Goal: Contribute content

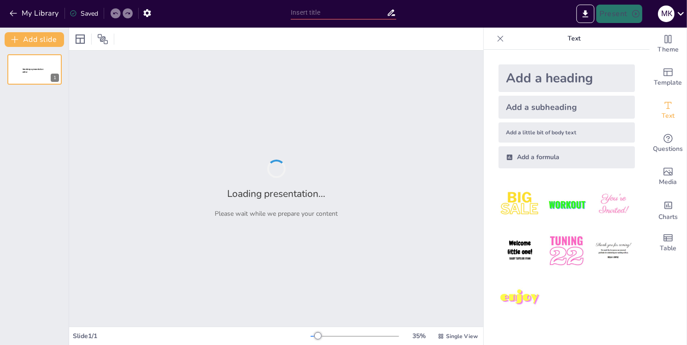
type input "Методология анализа значимости зависимостей: критерии [PERSON_NAME] и [PERSON_N…"
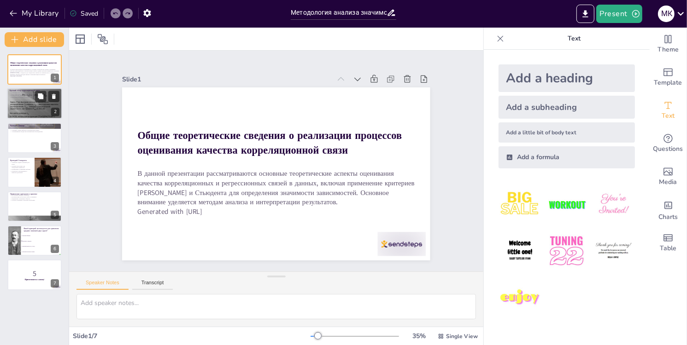
checkbox input "true"
click at [14, 111] on div at bounding box center [34, 103] width 55 height 41
type textarea "Корреляционная связь — это ключевой элемент статистического анализа, который по…"
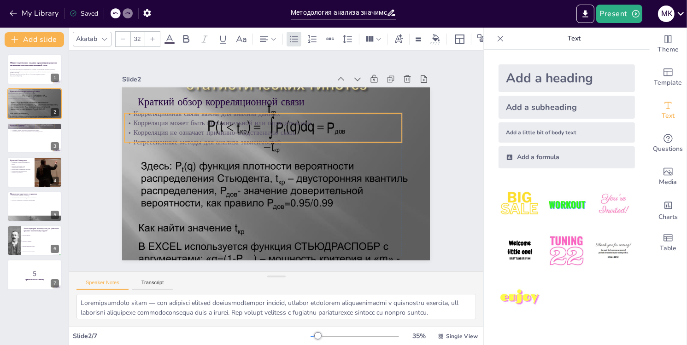
drag, startPoint x: 289, startPoint y: 127, endPoint x: 273, endPoint y: 130, distance: 16.0
click at [273, 130] on p "Корреляция не означает причинно-следственную связь" at bounding box center [266, 131] width 276 height 39
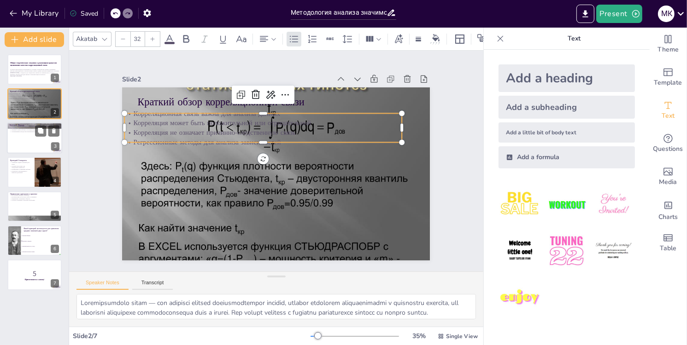
checkbox input "true"
click at [24, 141] on div at bounding box center [34, 137] width 55 height 31
type textarea "Понимание значимости результатов является ключевым в научных исследованиях. Кри…"
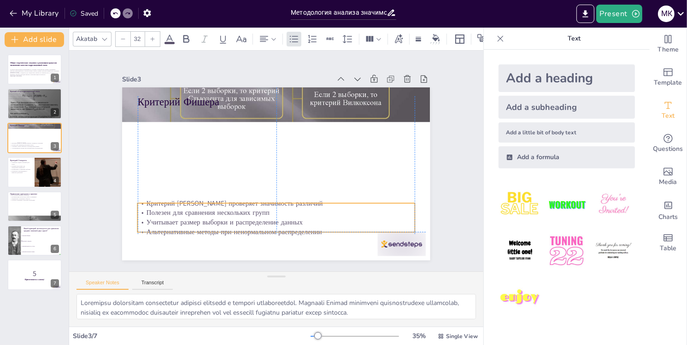
drag, startPoint x: 186, startPoint y: 128, endPoint x: 188, endPoint y: 223, distance: 95.3
click at [188, 223] on p "Учитывает размер выборки и распределение данных" at bounding box center [276, 223] width 277 height 10
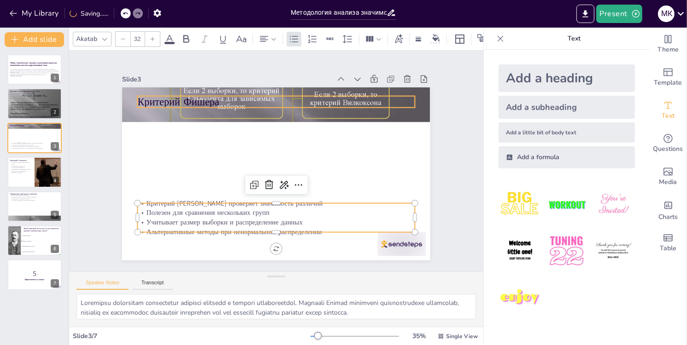
checkbox input "true"
type input "48"
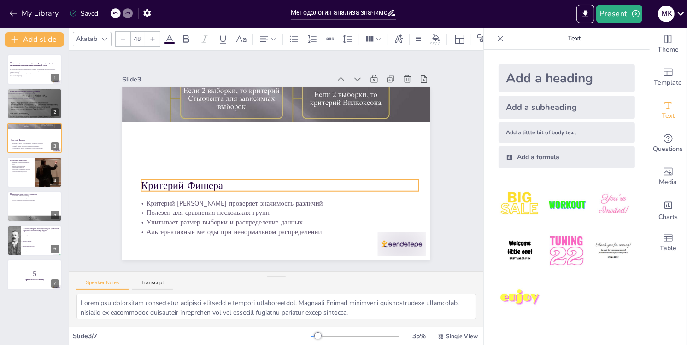
drag, startPoint x: 147, startPoint y: 99, endPoint x: 157, endPoint y: 182, distance: 83.0
click at [157, 182] on p "Критерий Фишера" at bounding box center [277, 185] width 277 height 43
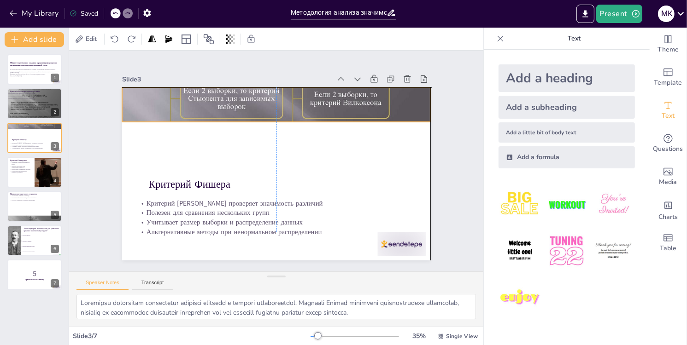
click at [157, 103] on div at bounding box center [282, 105] width 330 height 262
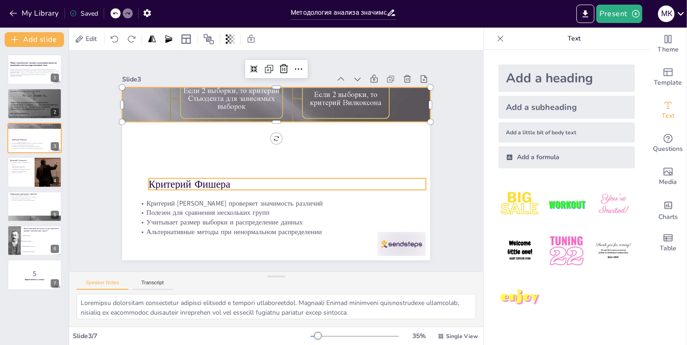
checkbox input "true"
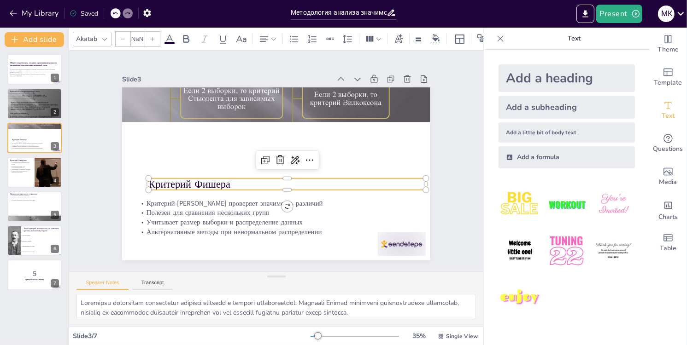
type input "48"
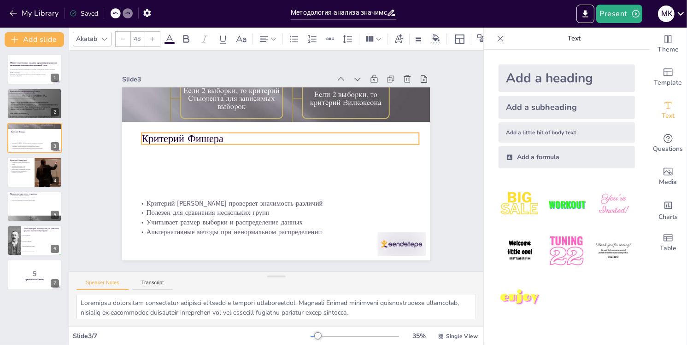
drag, startPoint x: 169, startPoint y: 180, endPoint x: 162, endPoint y: 134, distance: 46.1
click at [162, 134] on p "Критерий Фишера" at bounding box center [282, 139] width 277 height 43
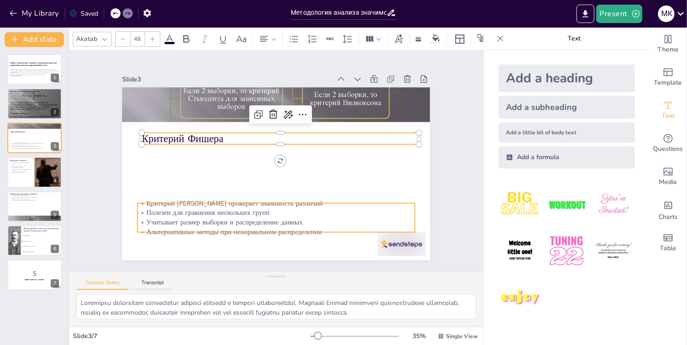
checkbox input "true"
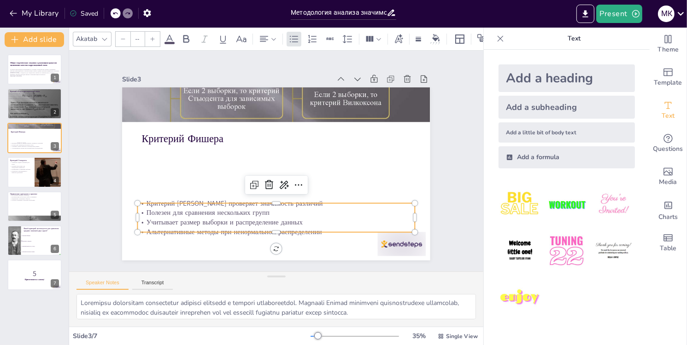
type input "32"
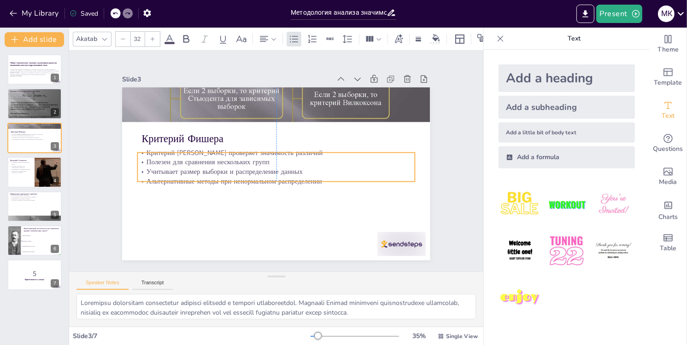
drag, startPoint x: 166, startPoint y: 203, endPoint x: 164, endPoint y: 152, distance: 50.7
click at [164, 152] on p "Критерий [PERSON_NAME] проверяет значимость различий" at bounding box center [277, 153] width 276 height 39
checkbox input "true"
click at [51, 176] on div at bounding box center [48, 172] width 55 height 31
type textarea "Сравнение средних значений является основой многих статистических анализов. Кри…"
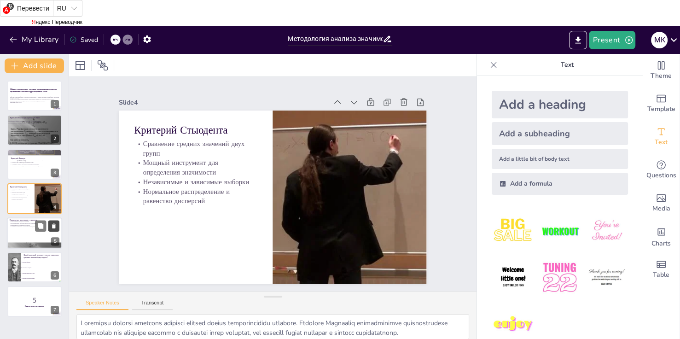
checkbox input "true"
click at [48, 227] on button at bounding box center [53, 225] width 11 height 11
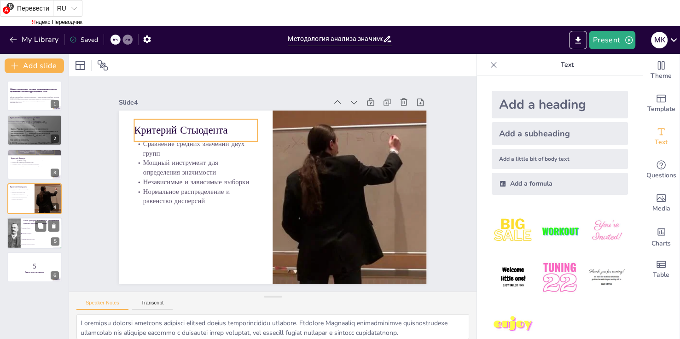
checkbox input "true"
click at [20, 224] on div at bounding box center [14, 232] width 24 height 31
type textarea "Правильный ответ - Критерий Стьюдента, который был обсужден на слайде "Критерий…"
checkbox input "true"
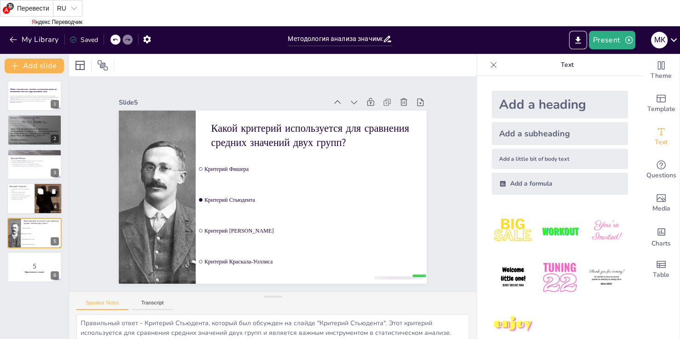
checkbox input "true"
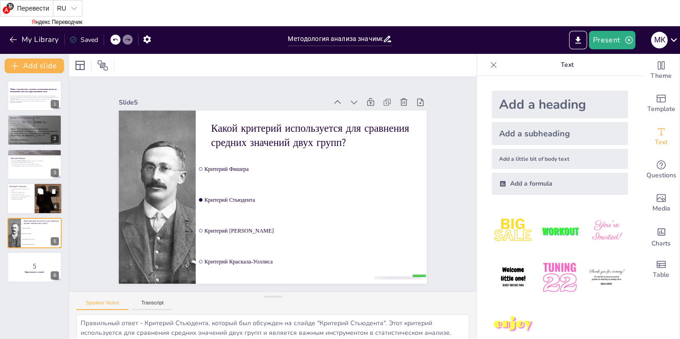
checkbox input "true"
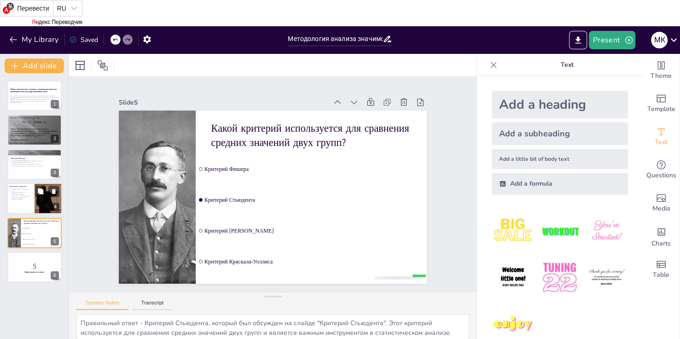
checkbox input "true"
click at [25, 192] on p "Мощный инструмент для определения значимости" at bounding box center [21, 193] width 22 height 3
type textarea "Сравнение средних значений является основой многих статистических анализов. Кри…"
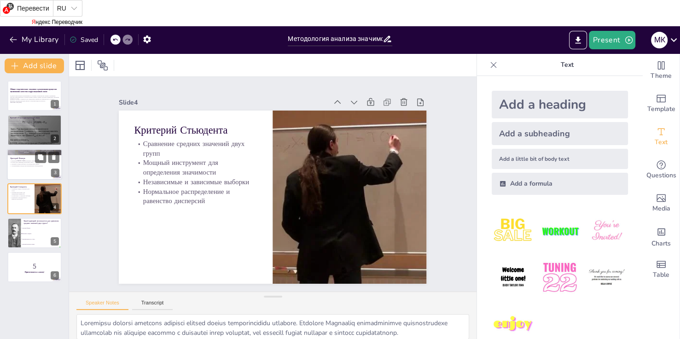
checkbox input "true"
click at [25, 163] on p "Учитывает размер выборки и распределение данных" at bounding box center [35, 164] width 50 height 2
type textarea "Понимание значимости результатов является ключевым в научных исследованиях. Кри…"
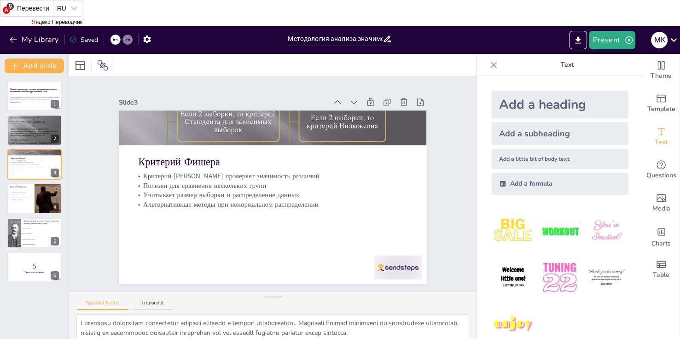
checkbox input "true"
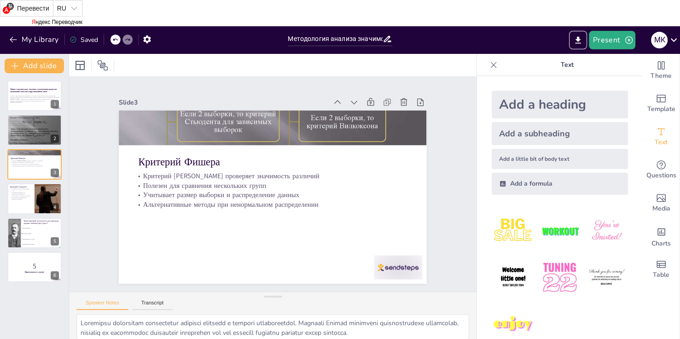
checkbox input "true"
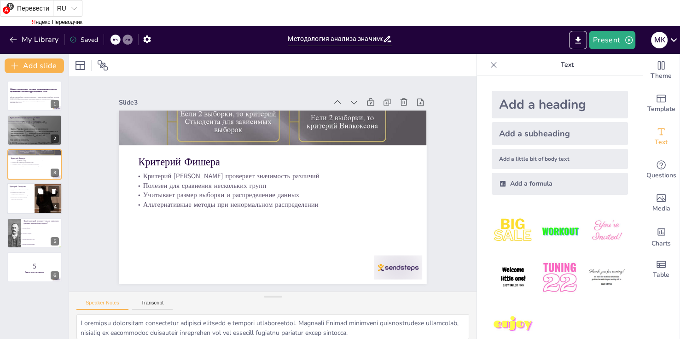
checkbox input "true"
click at [26, 192] on p "Мощный инструмент для определения значимости" at bounding box center [21, 193] width 22 height 3
type textarea "Сравнение средних значений является основой многих статистических анализов. Кри…"
checkbox input "true"
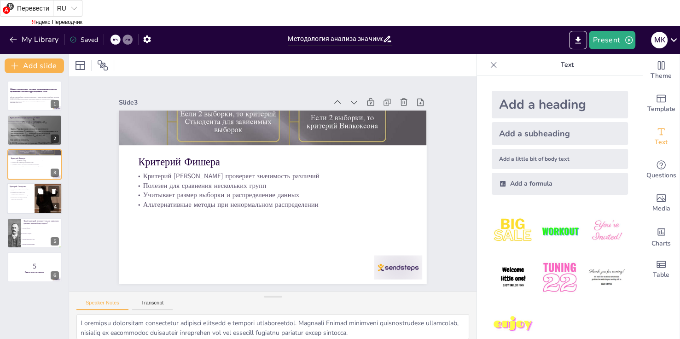
checkbox input "true"
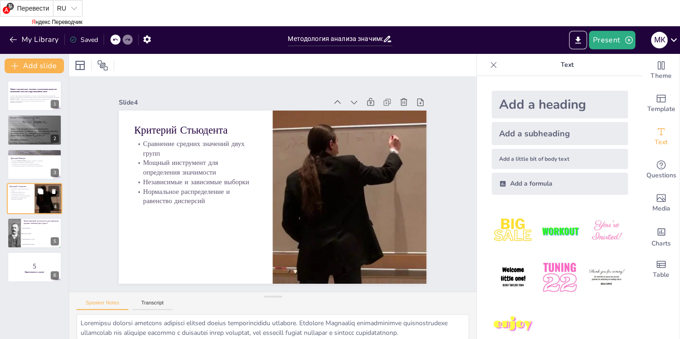
checkbox input "true"
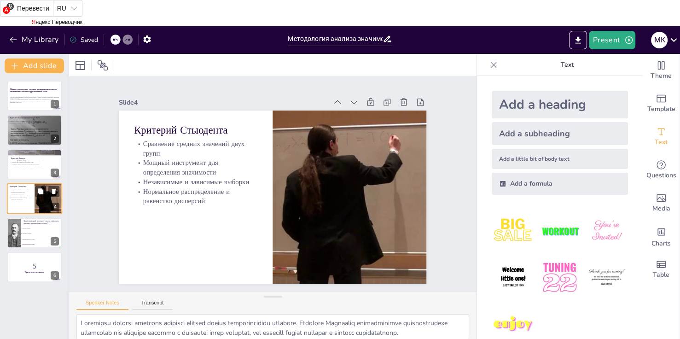
checkbox input "true"
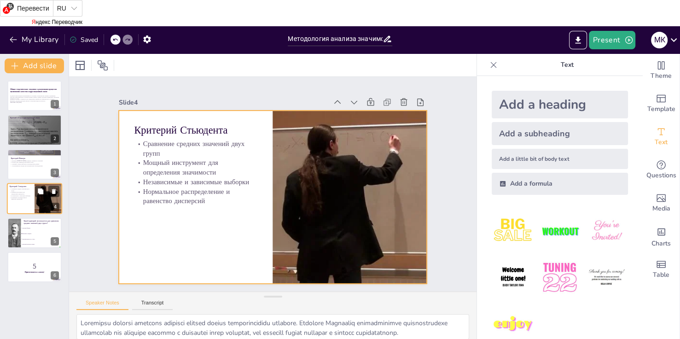
checkbox input "true"
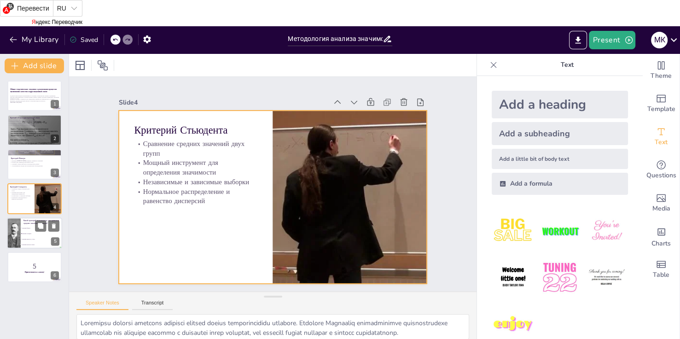
checkbox input "true"
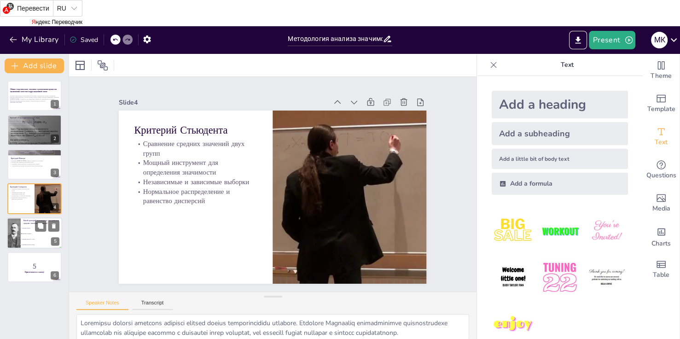
checkbox input "true"
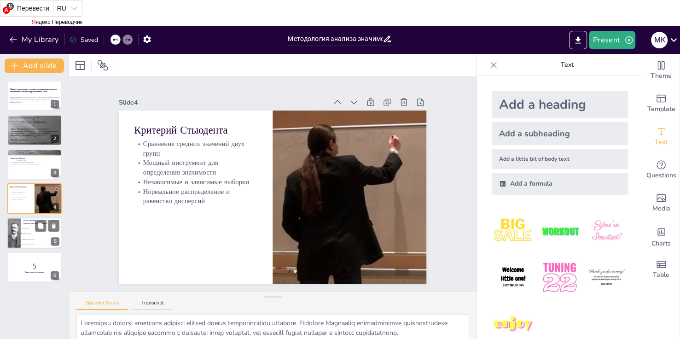
checkbox input "true"
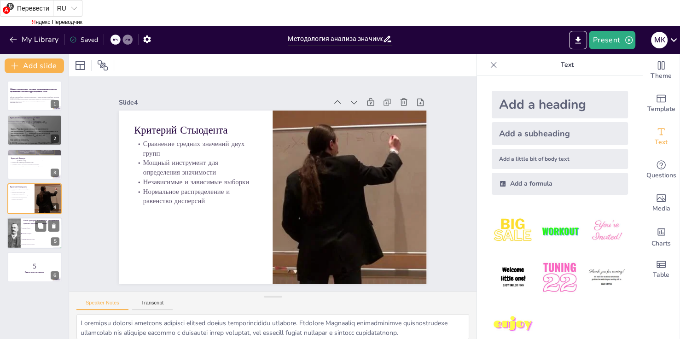
checkbox input "true"
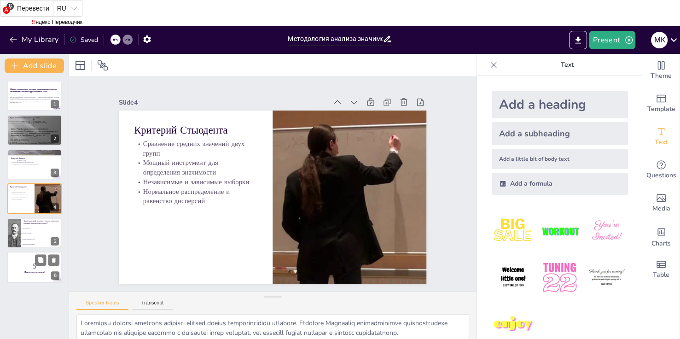
checkbox input "true"
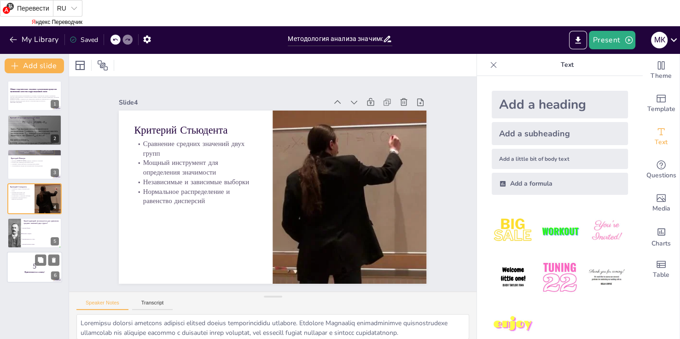
checkbox input "true"
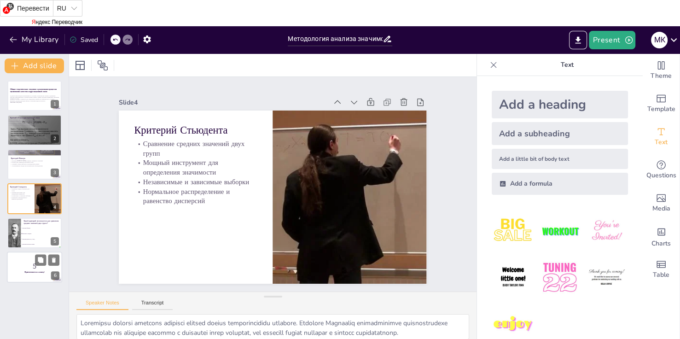
checkbox input "true"
click at [39, 275] on div at bounding box center [34, 266] width 55 height 31
checkbox input "true"
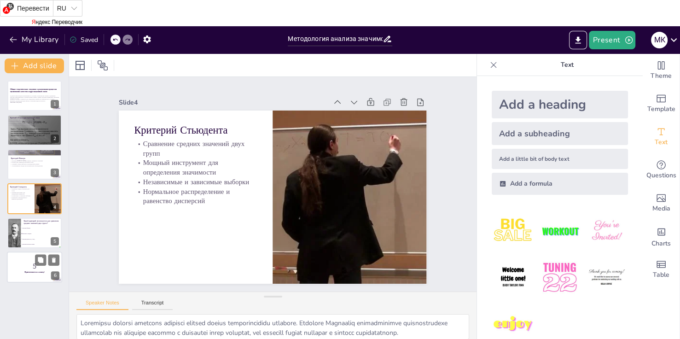
checkbox input "true"
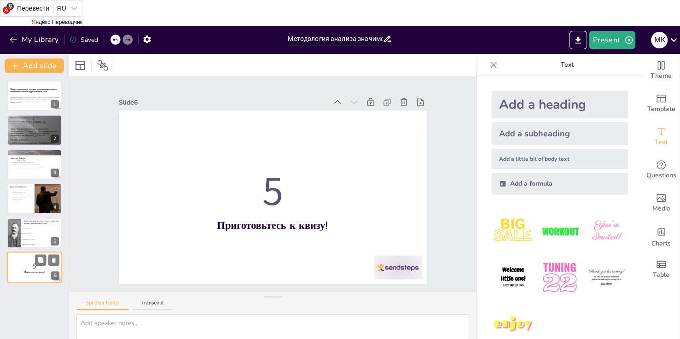
checkbox input "true"
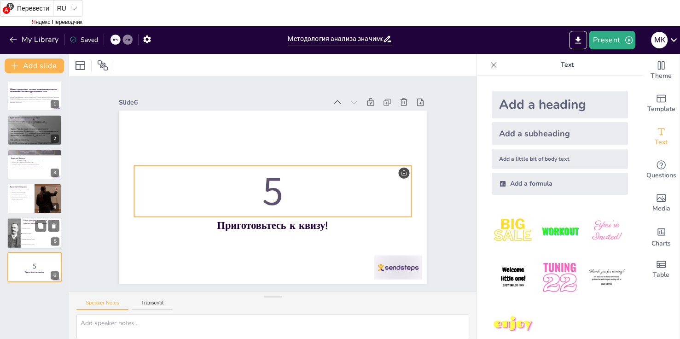
checkbox input "true"
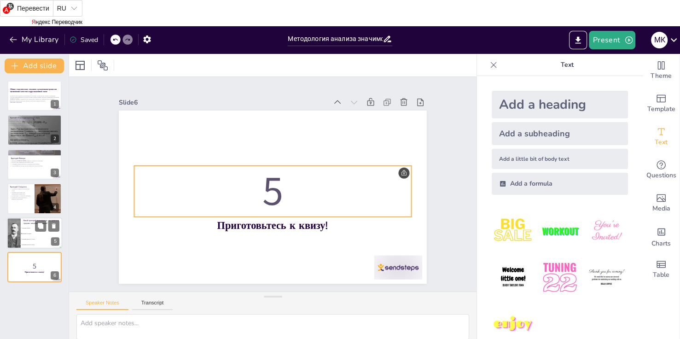
checkbox input "true"
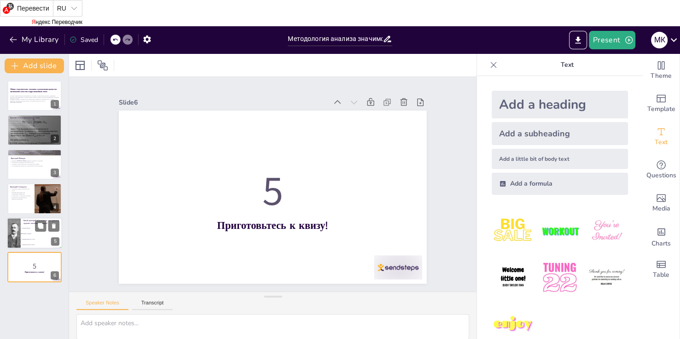
click at [19, 224] on div at bounding box center [14, 232] width 24 height 31
type textarea "Правильный ответ - Критерий Стьюдента, который был обсужден на слайде "Критерий…"
checkbox input "true"
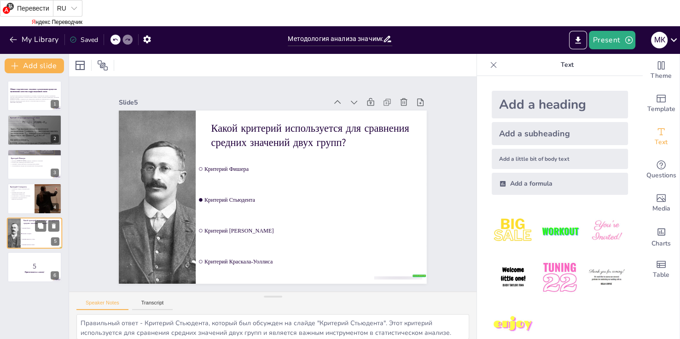
checkbox input "true"
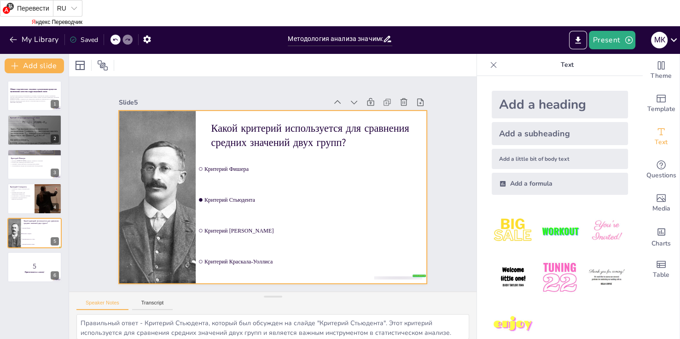
checkbox input "true"
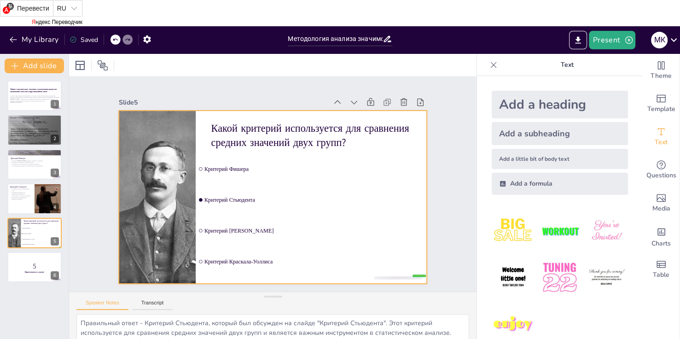
checkbox input "true"
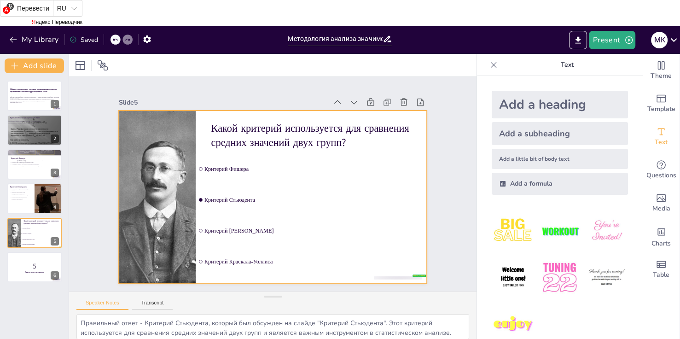
checkbox input "true"
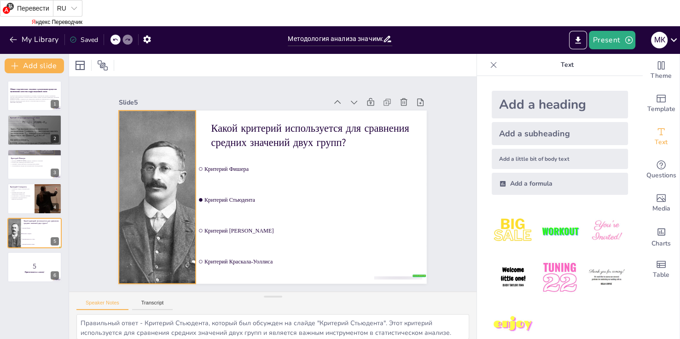
checkbox input "true"
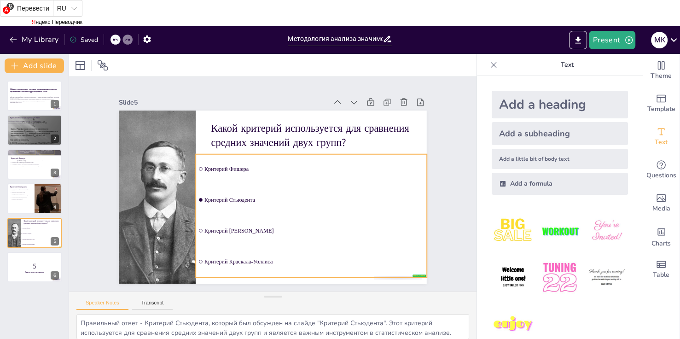
checkbox input "true"
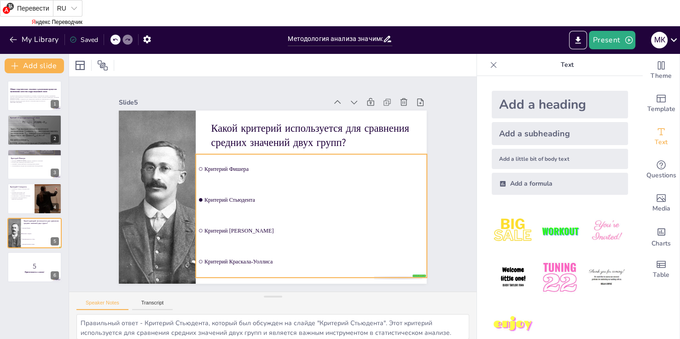
checkbox input "true"
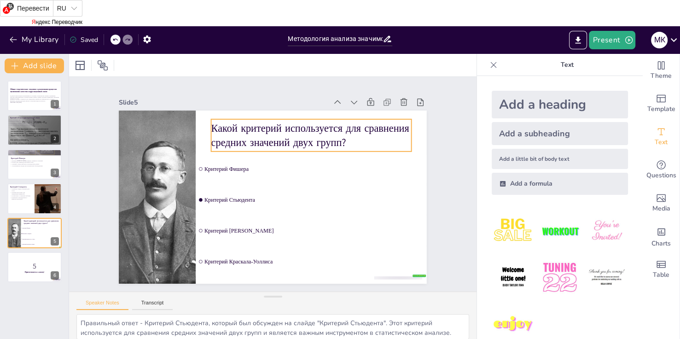
checkbox input "true"
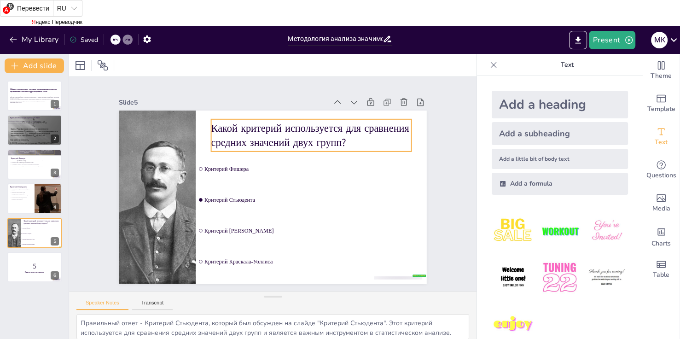
checkbox input "true"
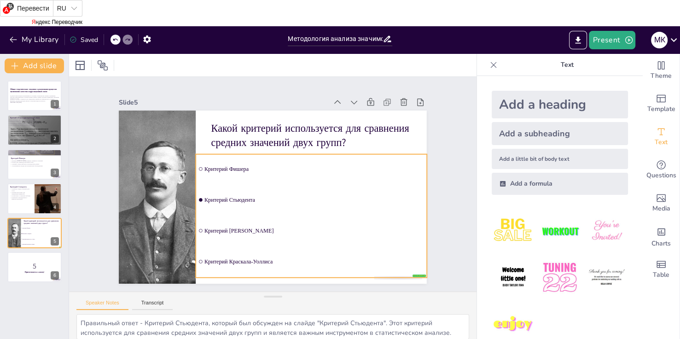
checkbox input "true"
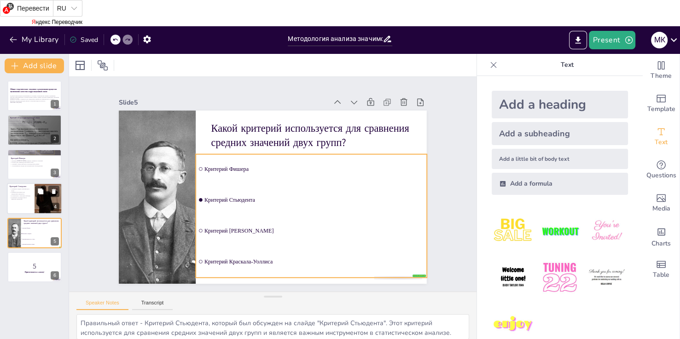
checkbox input "true"
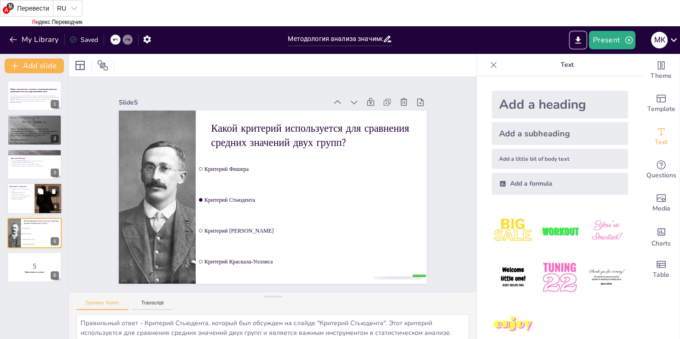
checkbox input "true"
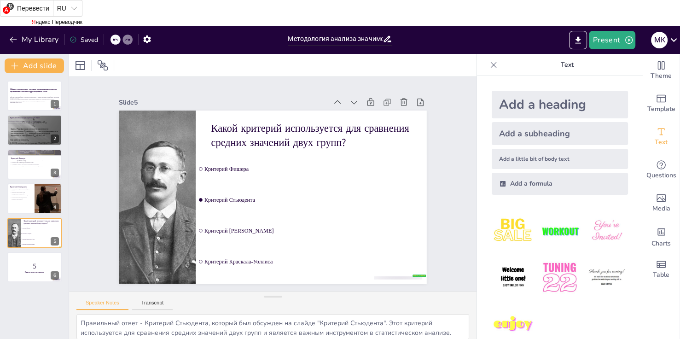
checkbox input "true"
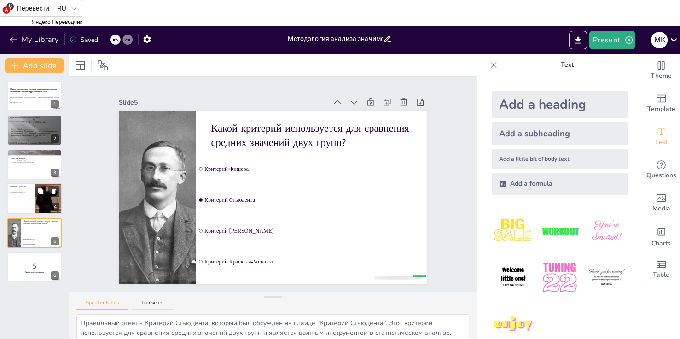
checkbox input "true"
click at [17, 192] on p "Мощный инструмент для определения значимости" at bounding box center [21, 193] width 22 height 3
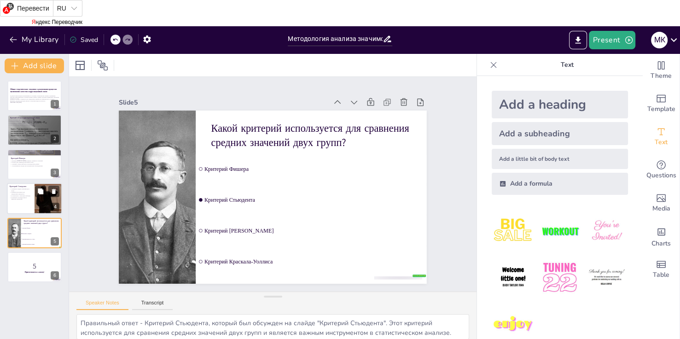
type textarea "Сравнение средних значений является основой многих статистических анализов. Кри…"
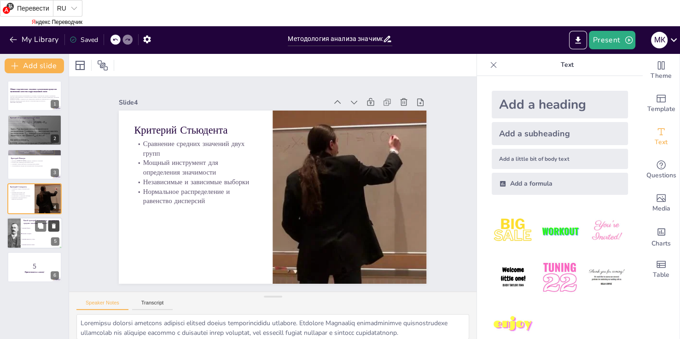
checkbox input "true"
click at [49, 227] on button at bounding box center [53, 225] width 11 height 11
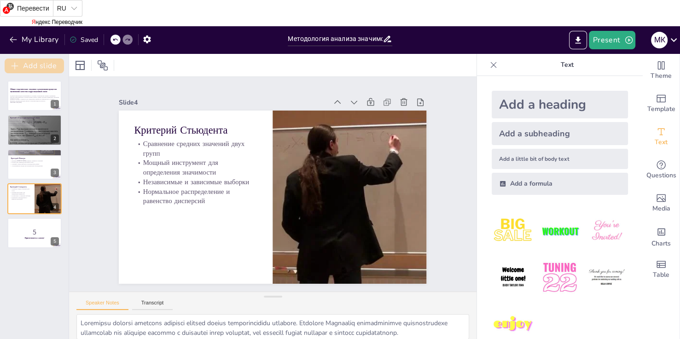
click at [29, 68] on button "Add slide" at bounding box center [34, 65] width 59 height 15
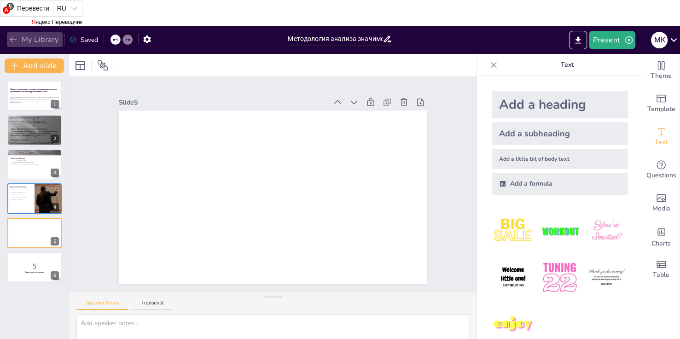
click at [17, 41] on icon "button" at bounding box center [13, 39] width 9 height 9
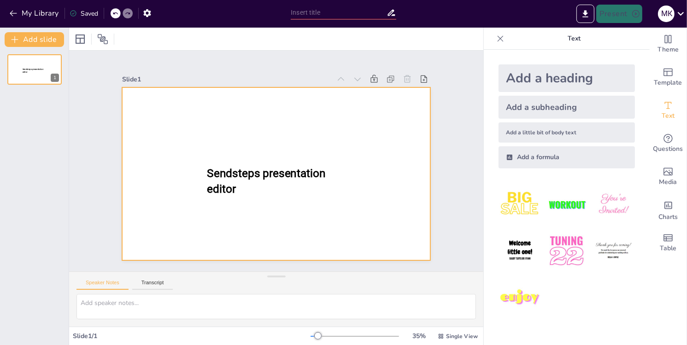
type input "Методология анализа значимости зависимостей: критерии [PERSON_NAME] и [PERSON_N…"
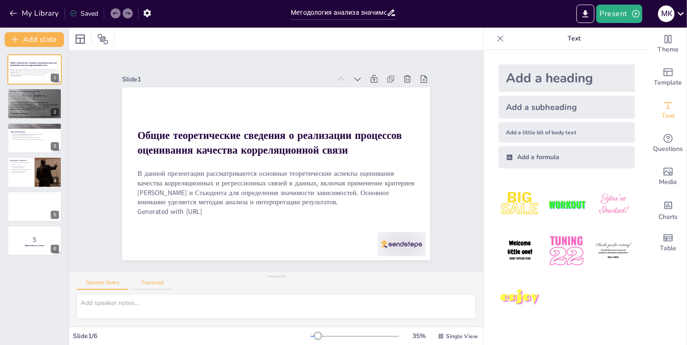
click at [161, 285] on button "Transcript" at bounding box center [152, 285] width 41 height 10
click at [105, 282] on button "Speaker Notes" at bounding box center [102, 285] width 52 height 10
click at [526, 153] on div "Add a formula" at bounding box center [566, 157] width 136 height 22
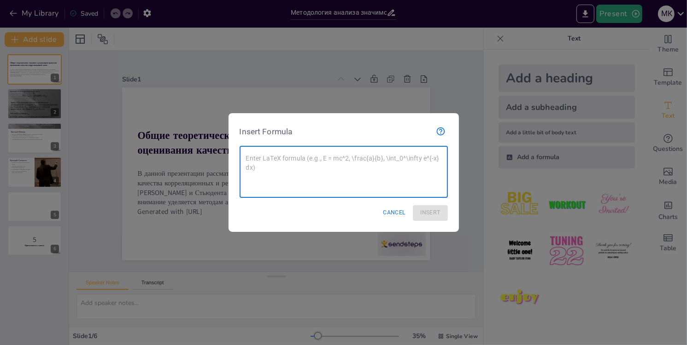
click at [291, 165] on textarea at bounding box center [343, 172] width 195 height 37
drag, startPoint x: 330, startPoint y: 169, endPoint x: 242, endPoint y: 154, distance: 89.8
click at [242, 154] on div "x ​" at bounding box center [343, 172] width 208 height 52
click at [385, 214] on button "Cancel" at bounding box center [394, 212] width 30 height 15
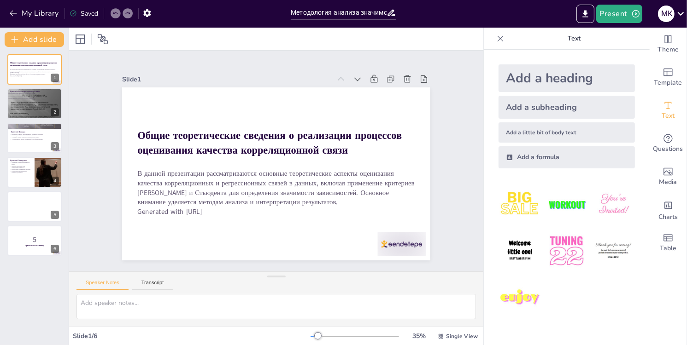
click at [515, 135] on div "Add a little bit of body text" at bounding box center [566, 132] width 136 height 20
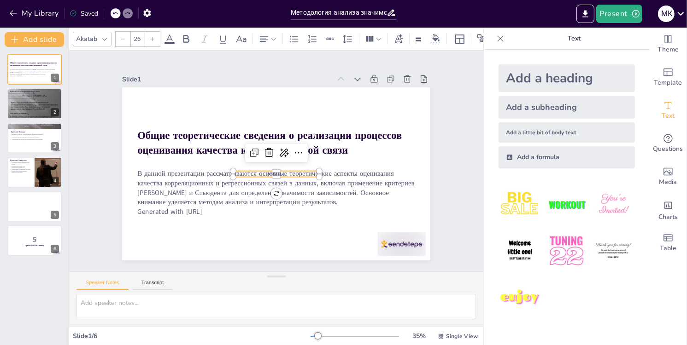
click at [516, 107] on div "Add a subheading" at bounding box center [566, 107] width 136 height 23
click at [505, 76] on div "Add a heading" at bounding box center [566, 78] width 136 height 28
type input "68"
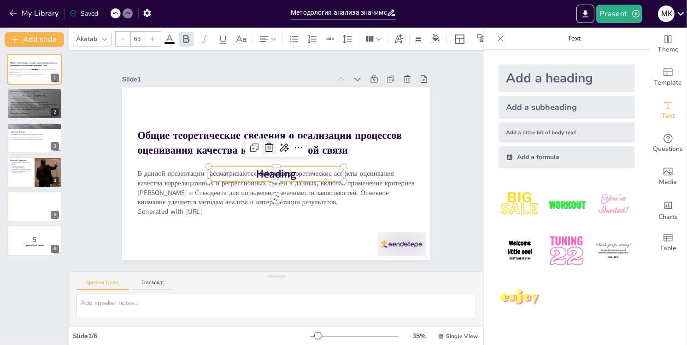
click at [263, 144] on icon at bounding box center [268, 147] width 11 height 11
click at [267, 170] on span "Subheading" at bounding box center [276, 174] width 32 height 8
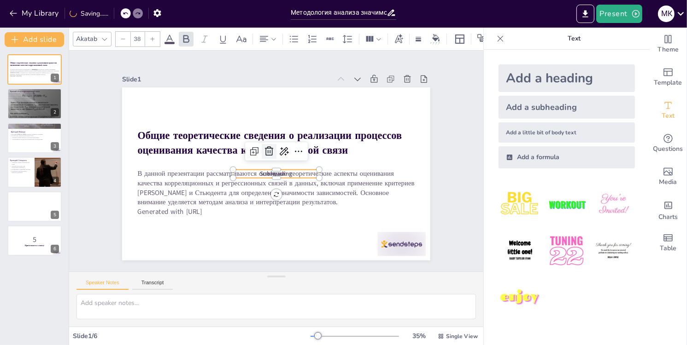
click at [264, 146] on icon at bounding box center [268, 151] width 11 height 11
click at [268, 171] on span "Body text" at bounding box center [276, 174] width 17 height 6
click at [266, 151] on icon at bounding box center [268, 152] width 11 height 11
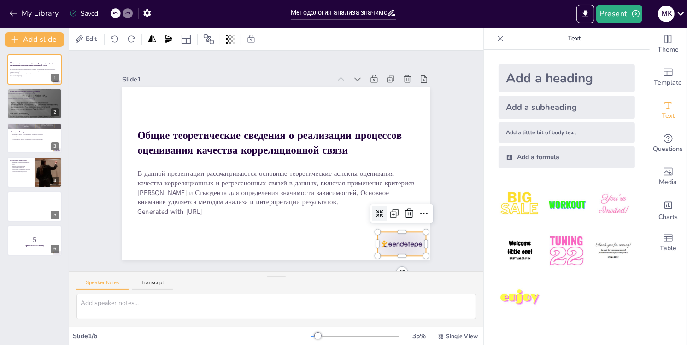
click at [390, 248] on div at bounding box center [402, 244] width 48 height 24
click at [405, 214] on icon at bounding box center [409, 213] width 8 height 9
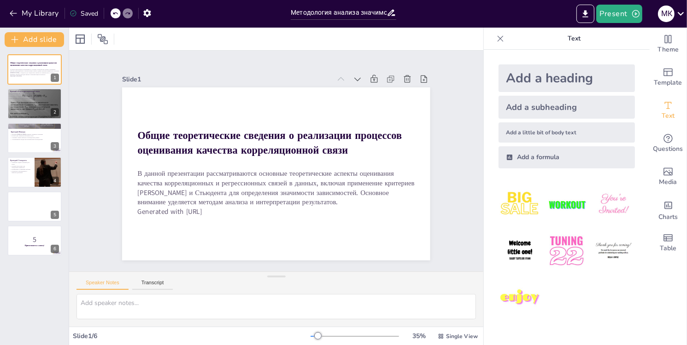
click at [511, 209] on img at bounding box center [519, 204] width 43 height 43
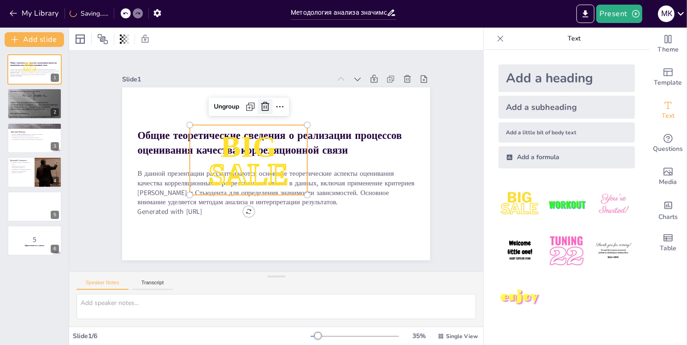
click at [259, 104] on icon at bounding box center [264, 106] width 11 height 11
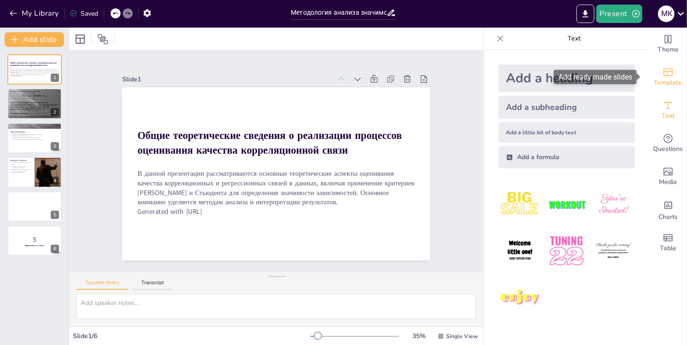
click at [659, 82] on span "Template" at bounding box center [668, 83] width 28 height 10
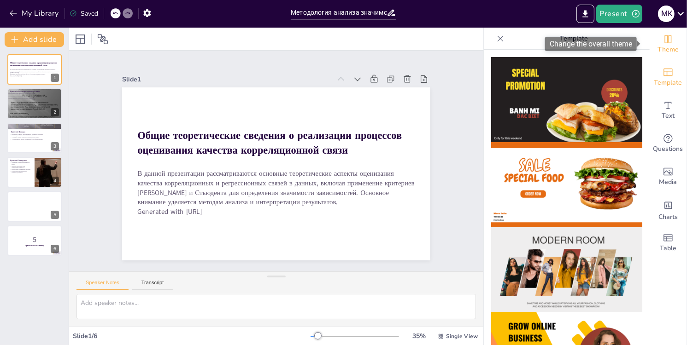
click at [665, 49] on span "Theme" at bounding box center [667, 50] width 21 height 10
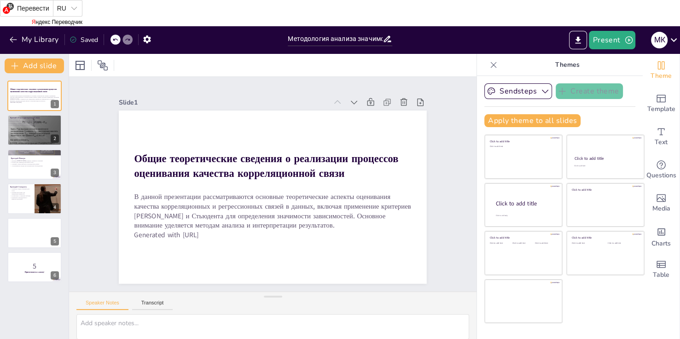
click at [115, 44] on div at bounding box center [116, 40] width 10 height 10
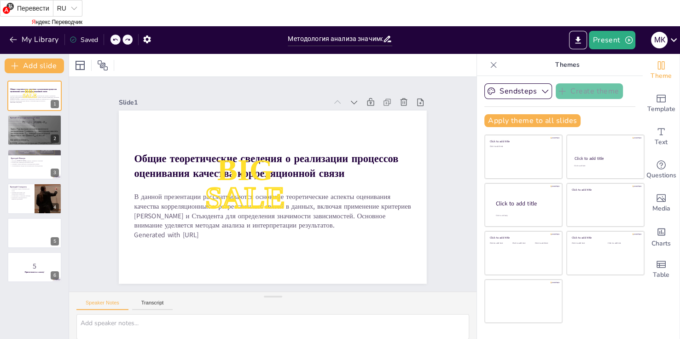
click at [115, 43] on div at bounding box center [116, 40] width 10 height 10
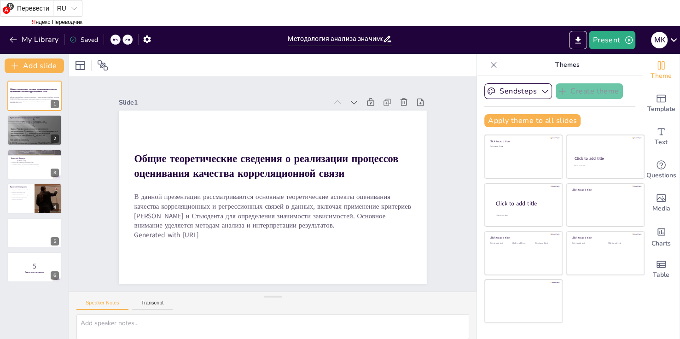
click at [115, 43] on div at bounding box center [116, 40] width 10 height 10
click at [115, 43] on div "My Library Saved" at bounding box center [78, 39] width 156 height 17
click at [114, 43] on div at bounding box center [114, 39] width 0 height 11
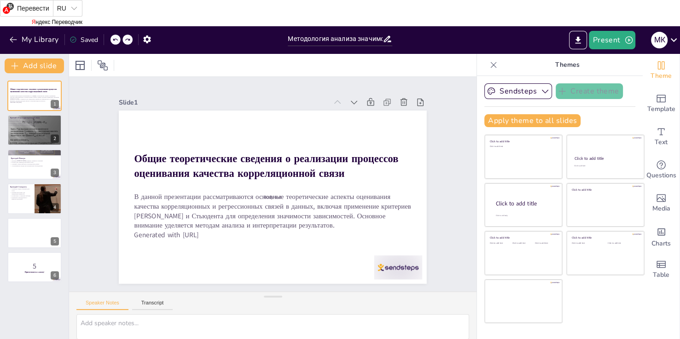
click at [115, 43] on div at bounding box center [116, 40] width 10 height 10
click at [119, 40] on div "My Library Saving......" at bounding box center [83, 39] width 166 height 17
click at [119, 40] on div at bounding box center [116, 40] width 10 height 10
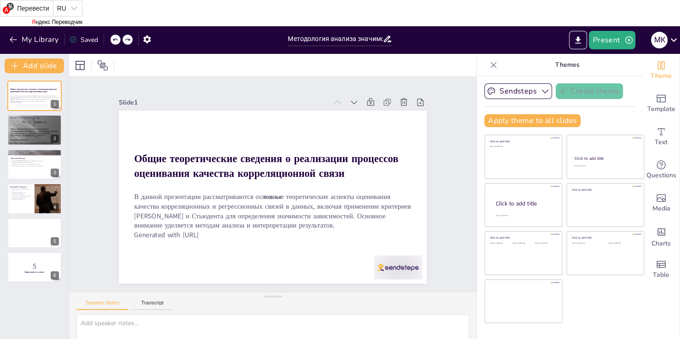
click at [119, 40] on div at bounding box center [116, 40] width 10 height 10
click at [119, 40] on div "My Library Saved" at bounding box center [78, 39] width 156 height 17
click at [116, 40] on icon at bounding box center [115, 40] width 6 height 6
click at [146, 39] on icon "button" at bounding box center [147, 40] width 10 height 10
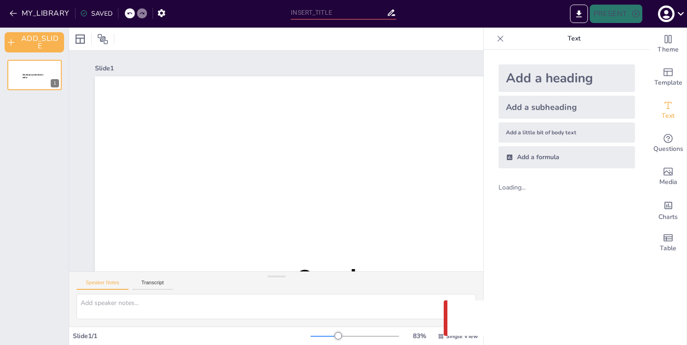
type input "Методология анализа значимости зависимостей: критерии [PERSON_NAME] и [PERSON_N…"
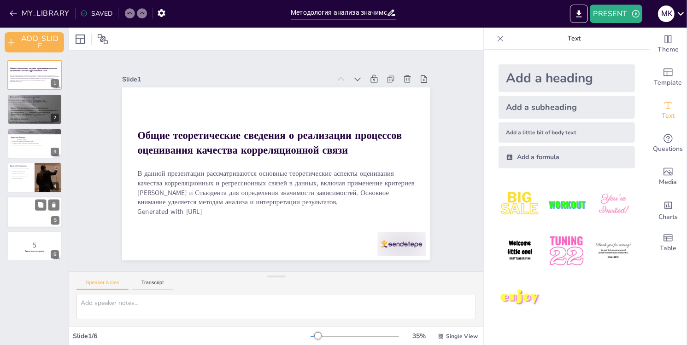
click at [36, 215] on div at bounding box center [34, 212] width 55 height 31
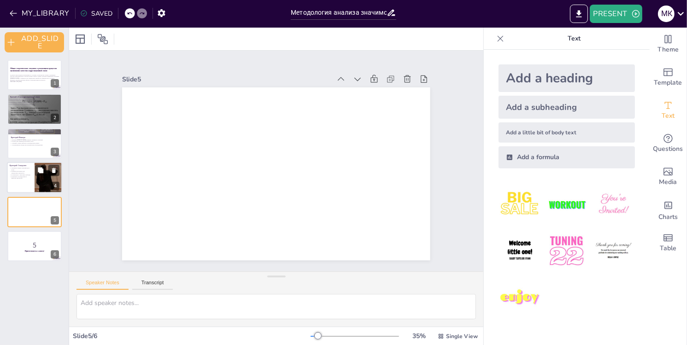
click at [29, 182] on div at bounding box center [34, 177] width 55 height 31
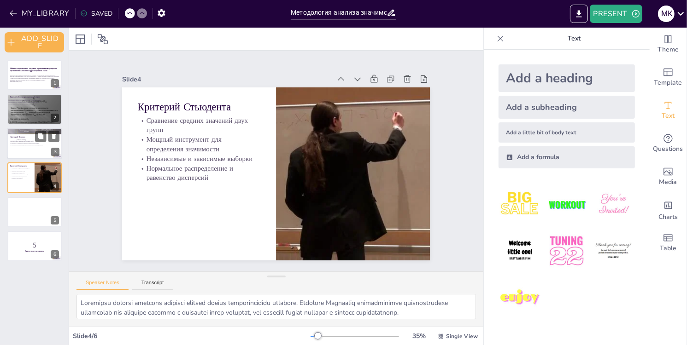
click at [27, 150] on div at bounding box center [34, 143] width 55 height 31
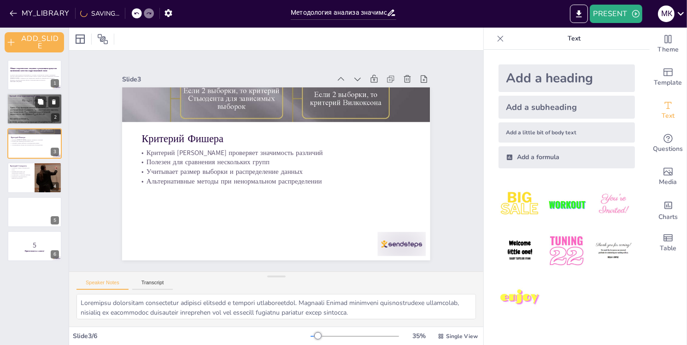
click at [33, 110] on div at bounding box center [34, 108] width 55 height 41
type textarea "Корреляционная связь — это ключевой элемент статистического анализа, который по…"
